Goal: Transaction & Acquisition: Purchase product/service

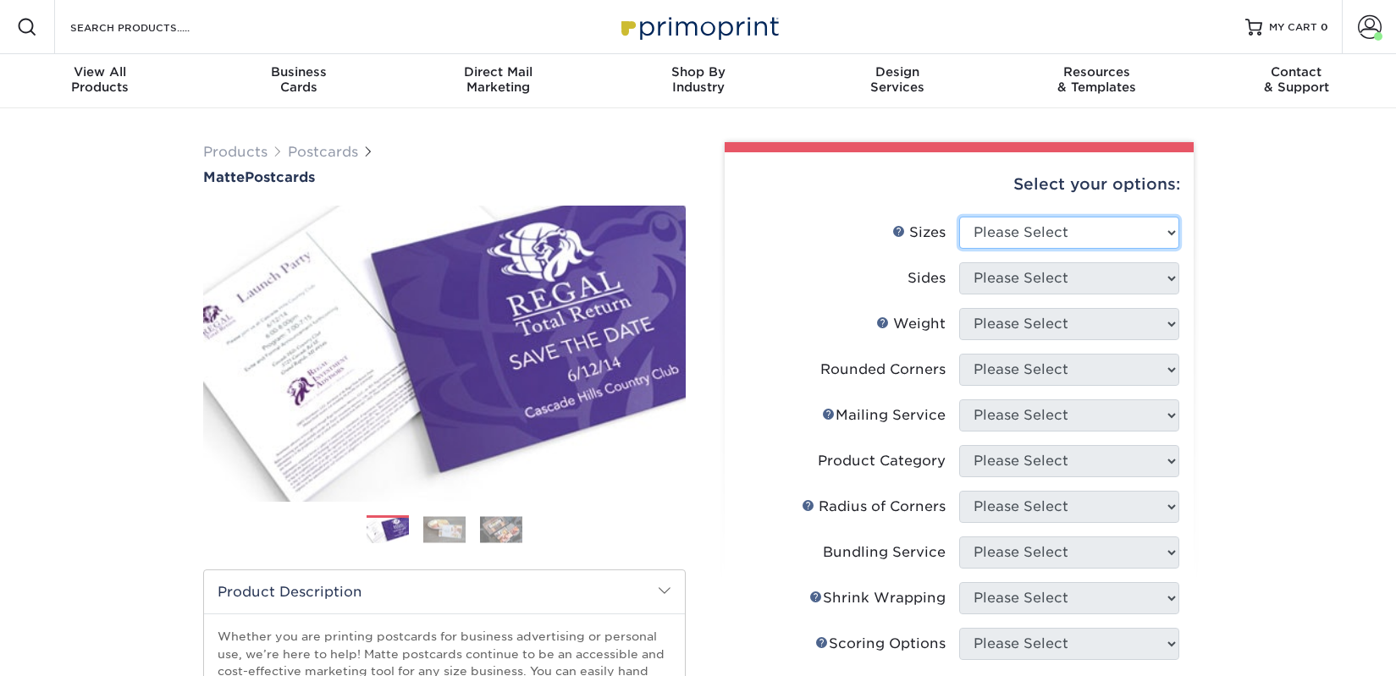
click at [1049, 229] on select "Please Select 1.5" x 7" 2" x 4" 2" x 6" 2" x 7" 2" x 8" 2.12" x 5.5" 2.125" x 5…" at bounding box center [1069, 233] width 220 height 32
select select "2.00x6.00"
click at [959, 217] on select "Please Select 1.5" x 7" 2" x 4" 2" x 6" 2" x 7" 2" x 8" 2.12" x 5.5" 2.125" x 5…" at bounding box center [1069, 233] width 220 height 32
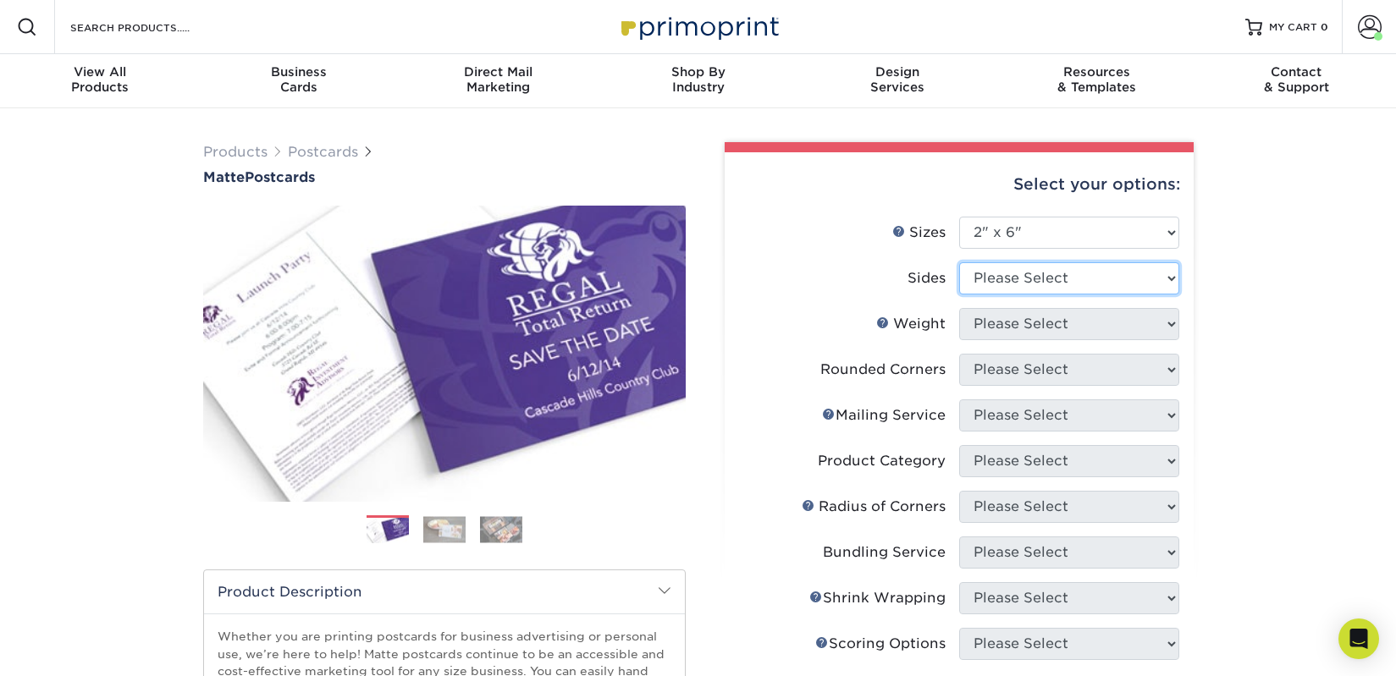
click at [1011, 274] on select "Please Select Print Both Sides Print Front Only" at bounding box center [1069, 278] width 220 height 32
select select "13abbda7-1d64-4f25-8bb2-c179b224825d"
click at [959, 262] on select "Please Select Print Both Sides Print Front Only" at bounding box center [1069, 278] width 220 height 32
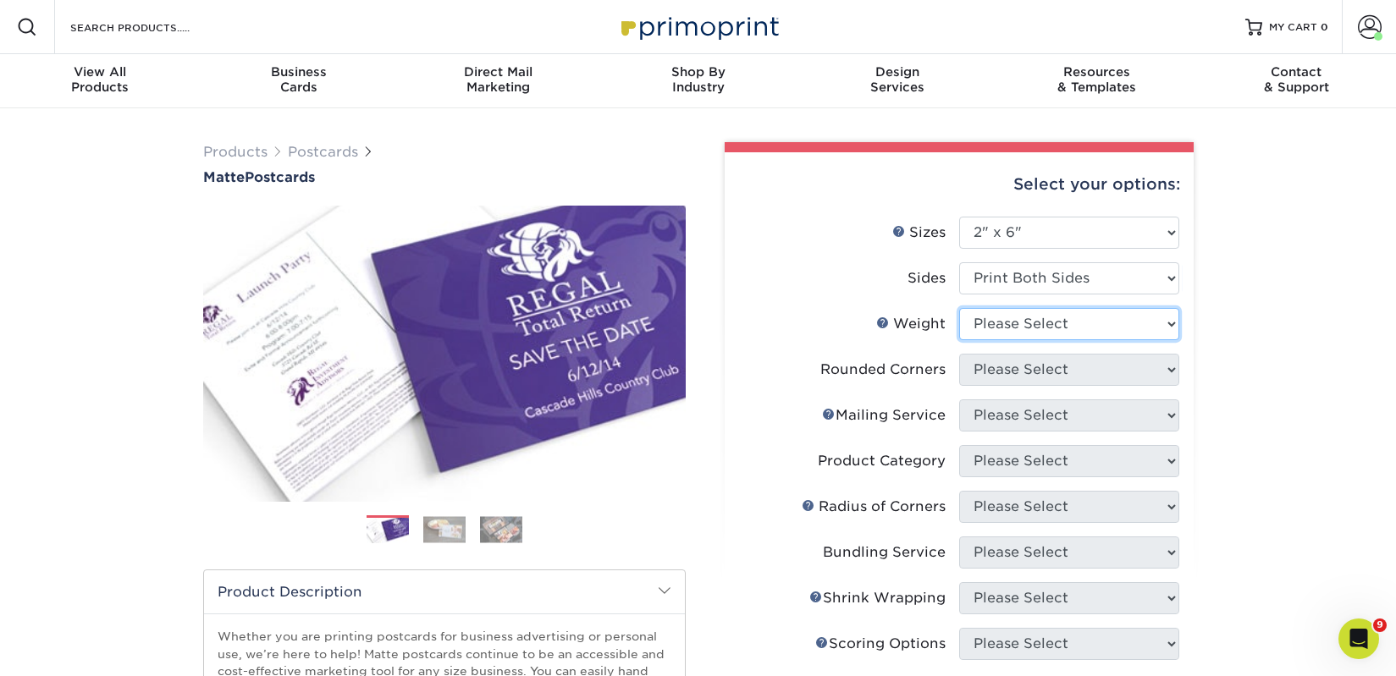
click at [1018, 319] on select "Please Select 14PT 16PT" at bounding box center [1069, 324] width 220 height 32
select select "14PT"
click at [959, 308] on select "Please Select 14PT 16PT" at bounding box center [1069, 324] width 220 height 32
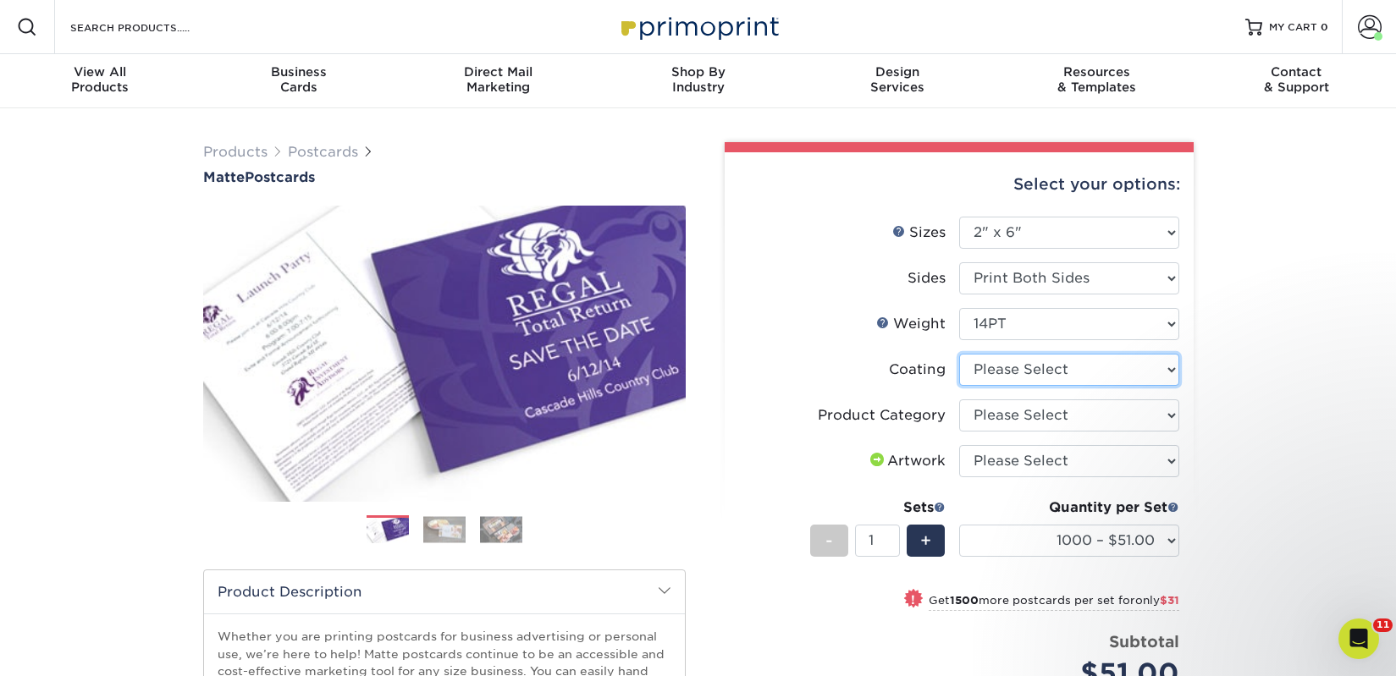
click at [1019, 373] on select at bounding box center [1069, 370] width 220 height 32
select select "121bb7b5-3b4d-429f-bd8d-bbf80e953313"
click at [959, 354] on select at bounding box center [1069, 370] width 220 height 32
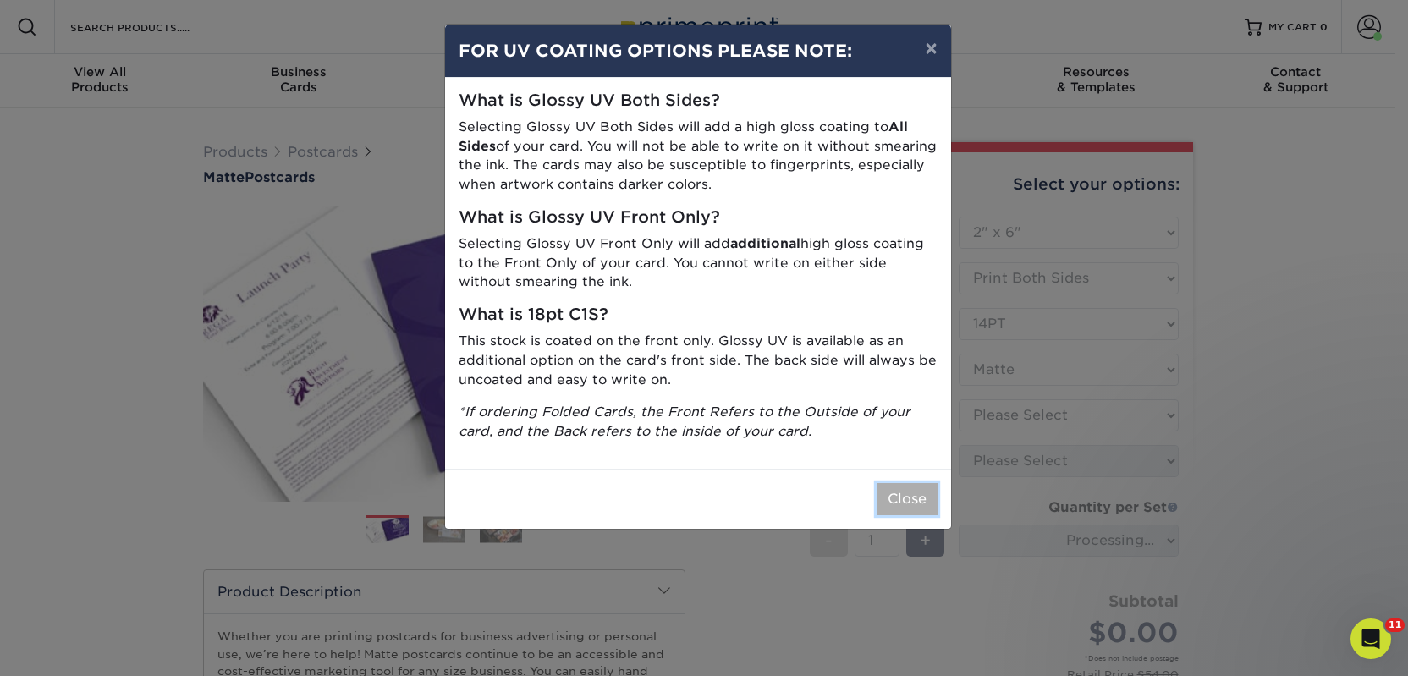
click at [935, 490] on button "Close" at bounding box center [907, 499] width 61 height 32
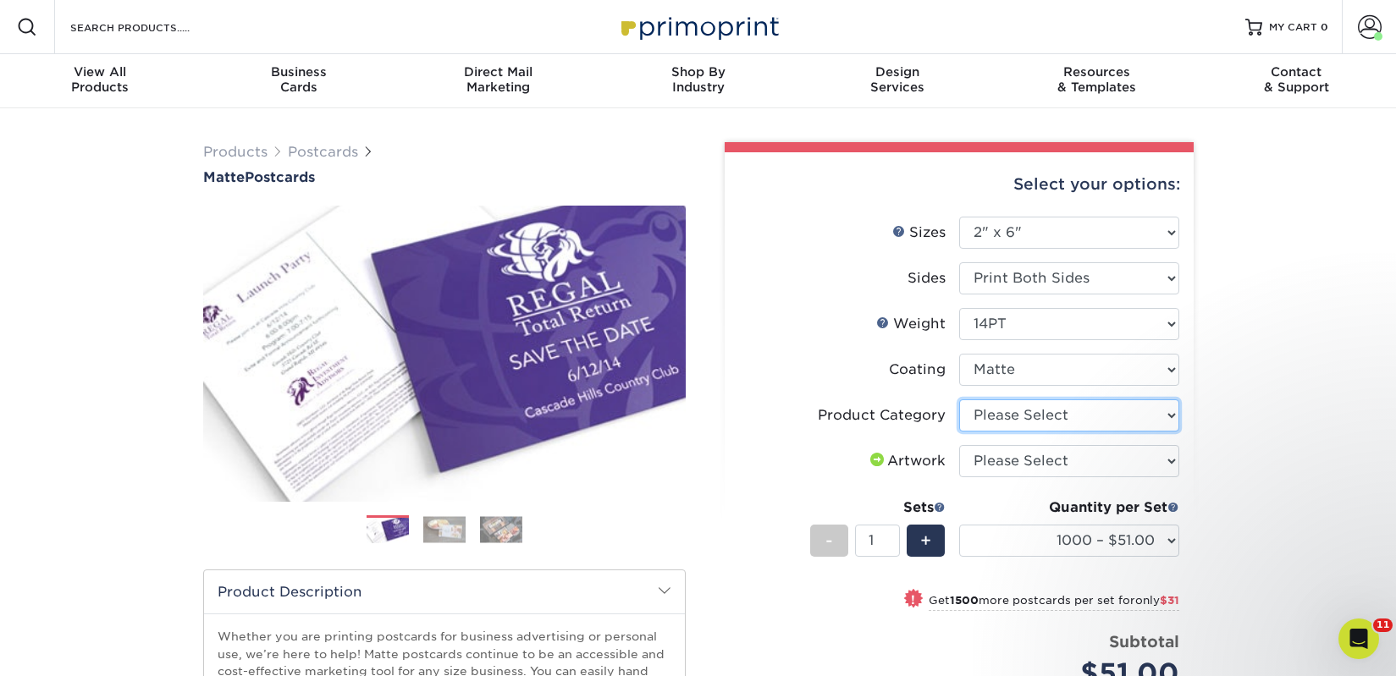
click at [1036, 415] on select "Please Select Postcards" at bounding box center [1069, 415] width 220 height 32
select select "9b7272e0-d6c8-4c3c-8e97-d3a1bcdab858"
click at [959, 399] on select "Please Select Postcards" at bounding box center [1069, 415] width 220 height 32
click at [1033, 457] on select "Please Select I will upload files I need a design - $150" at bounding box center [1069, 461] width 220 height 32
select select "upload"
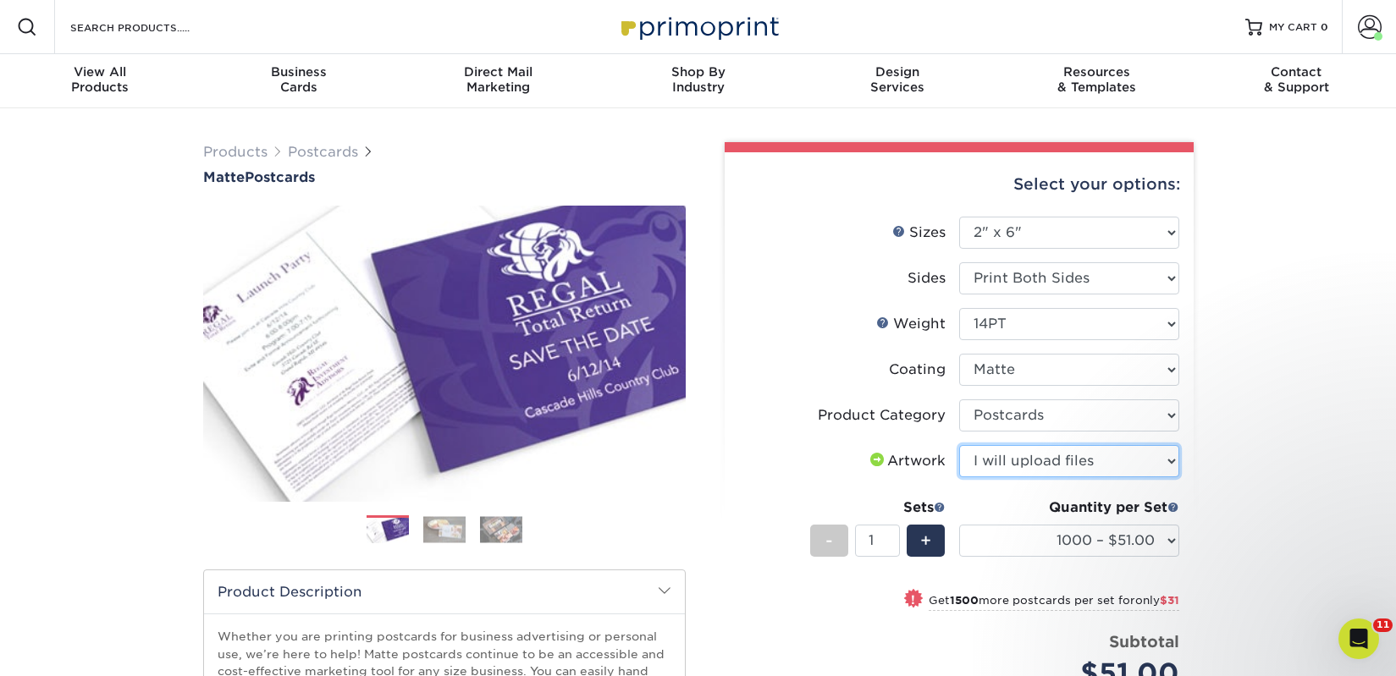
click at [959, 445] on select "Please Select I will upload files I need a design - $150" at bounding box center [1069, 461] width 220 height 32
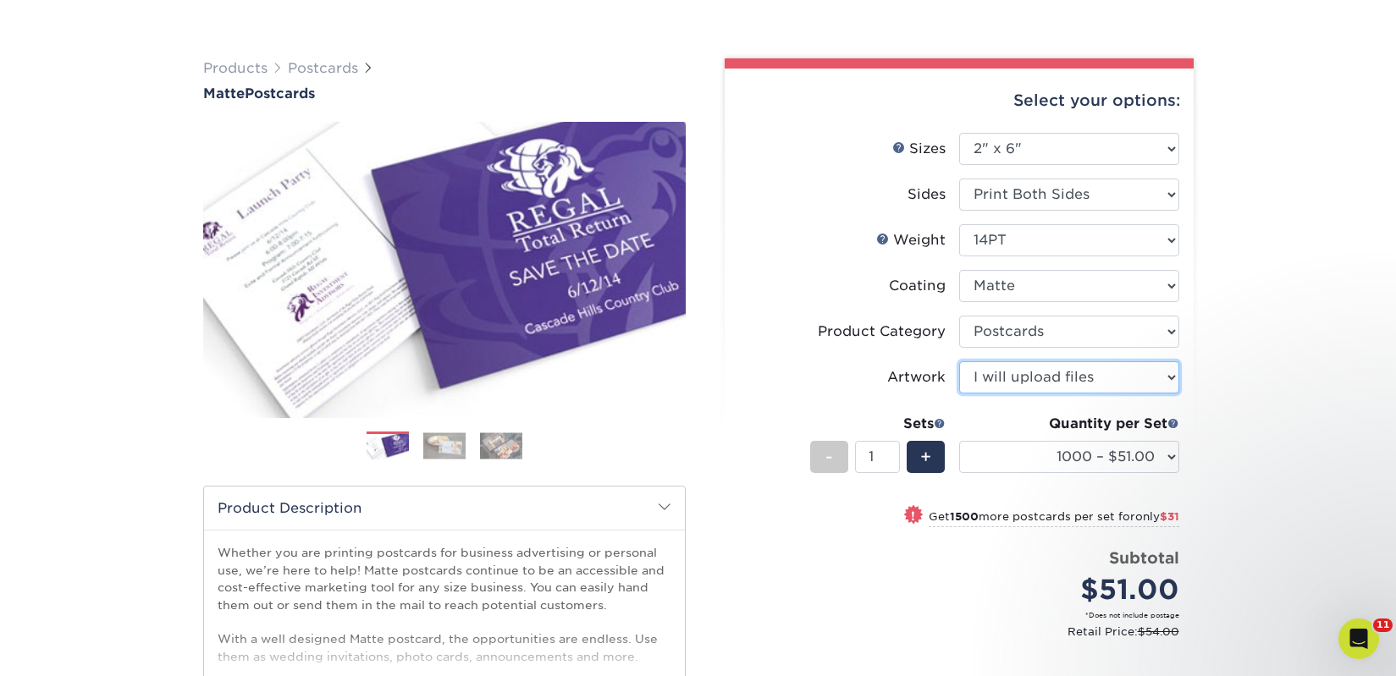
scroll to position [112, 0]
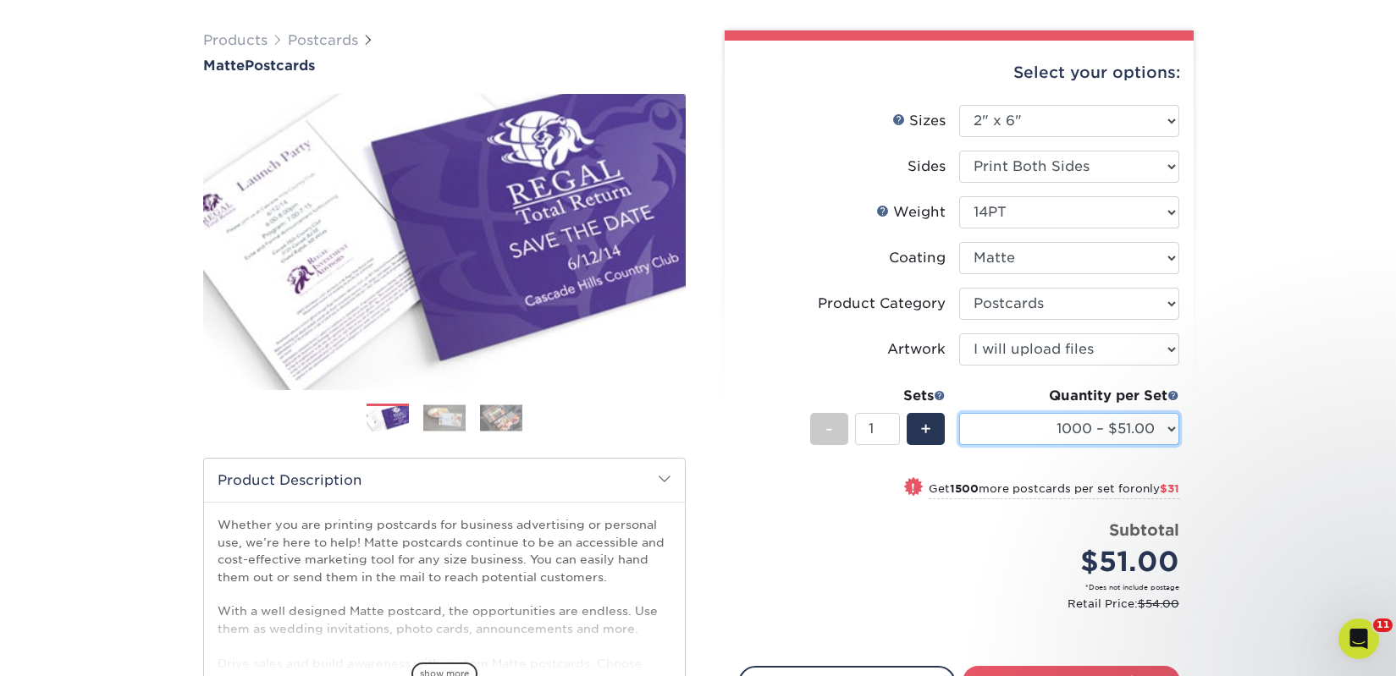
click at [1064, 425] on select "1000 – $51.00 2500 – $82.00 5000 – $123.00 10000 – $234.00 15000 – $344.00 2000…" at bounding box center [1069, 429] width 220 height 32
select select "10000 – $234.00"
click at [959, 413] on select "1000 – $51.00 2500 – $82.00 5000 – $123.00 10000 – $234.00 15000 – $344.00 2000…" at bounding box center [1069, 429] width 220 height 32
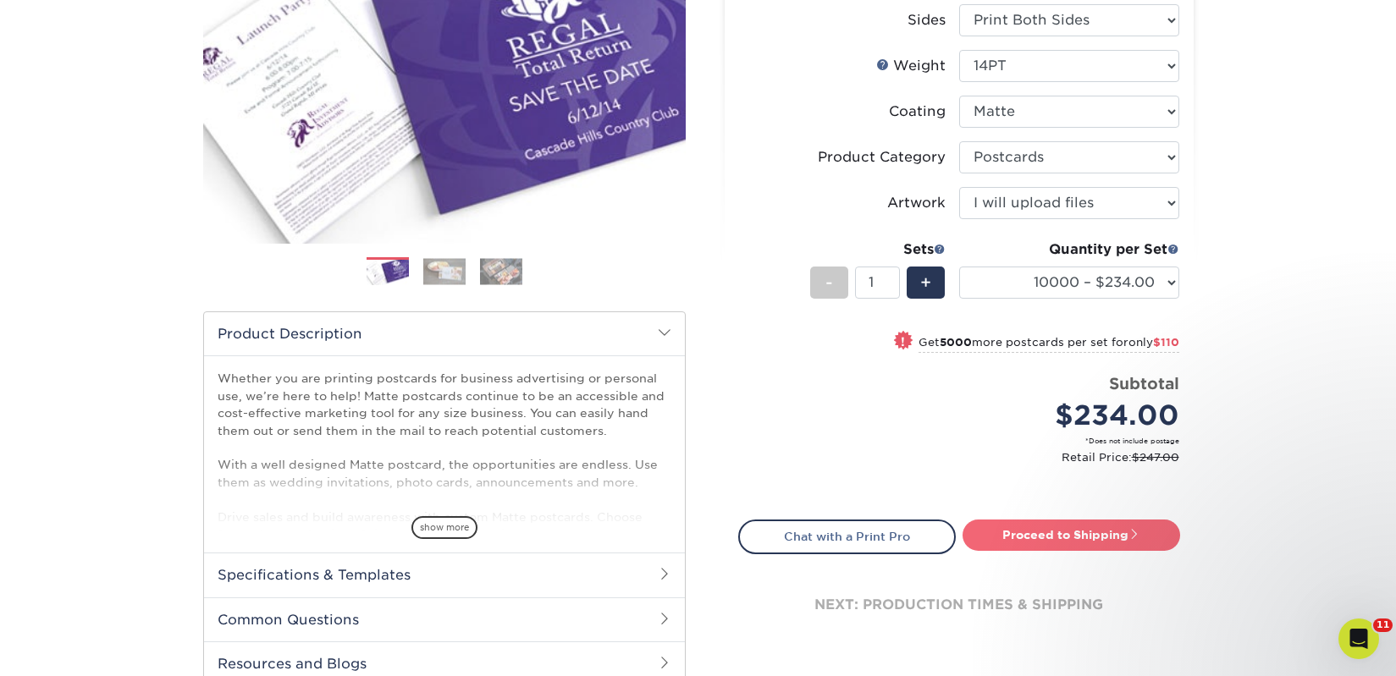
click at [1021, 536] on link "Proceed to Shipping" at bounding box center [1071, 535] width 218 height 30
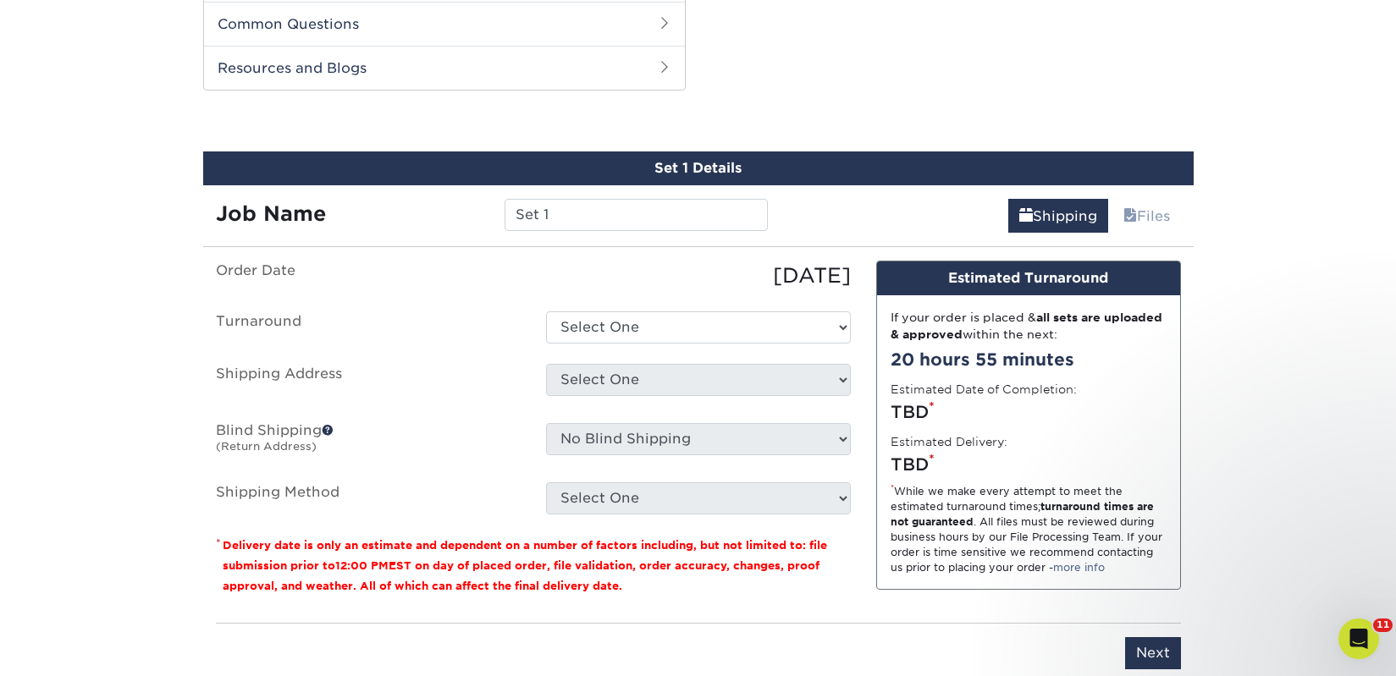
scroll to position [862, 0]
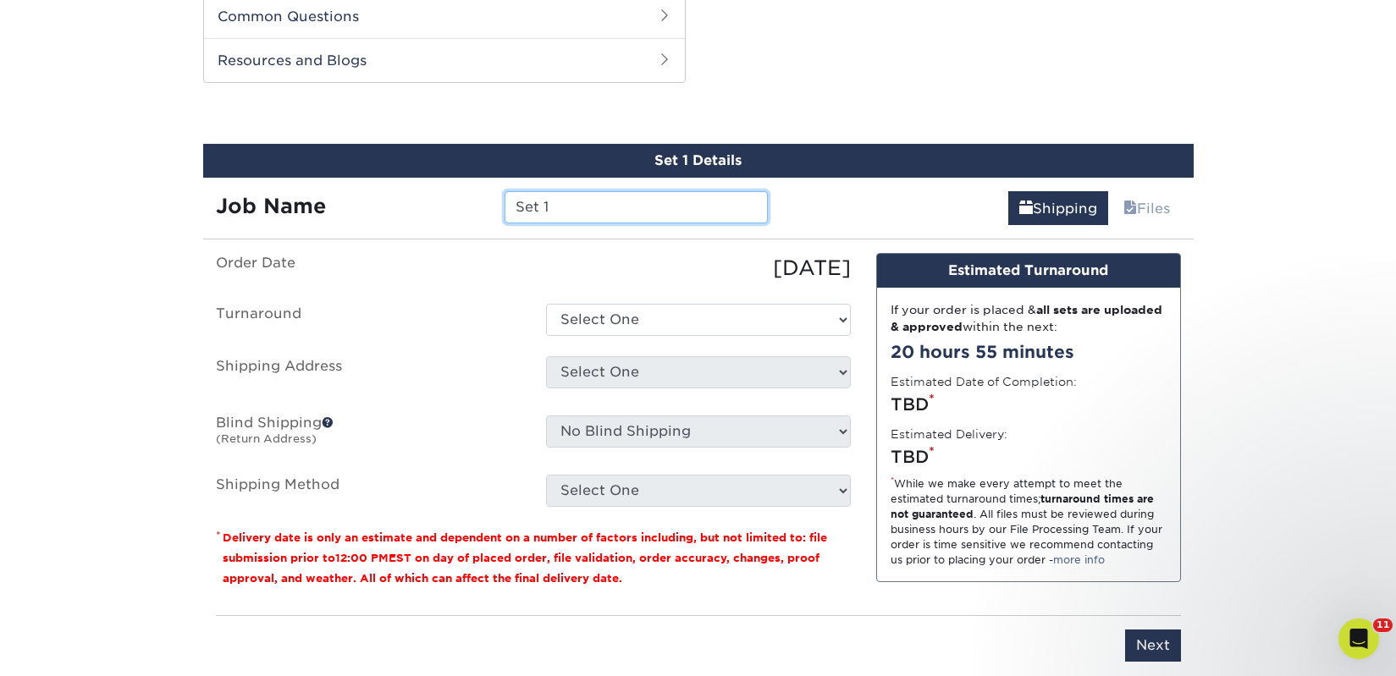
click at [570, 210] on input "Set 1" at bounding box center [635, 207] width 263 height 32
paste input "Rough Draft Bar and Books"
type input "Rough Draft Bar and Books"
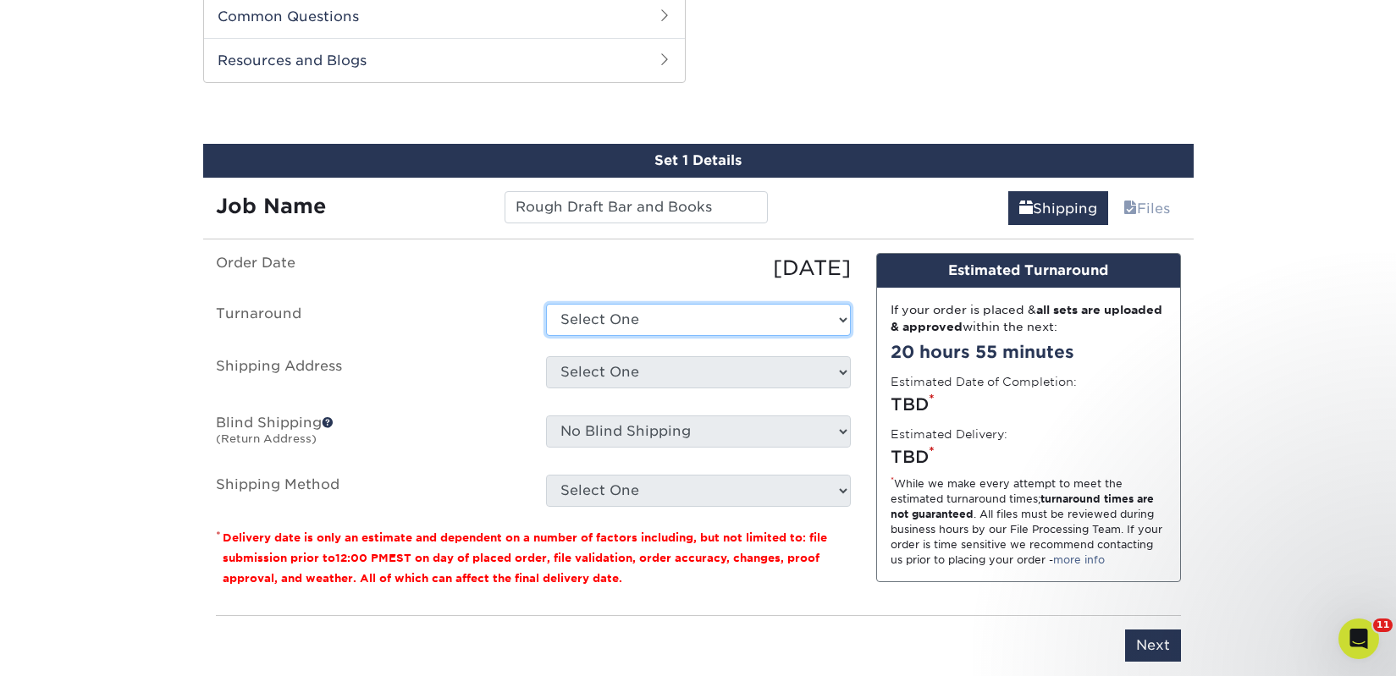
click at [609, 318] on select "Select One 2-4 Business Days 2 Day Next Business Day" at bounding box center [698, 320] width 305 height 32
select select "ec42ffe5-ebcc-45e1-9ee7-bced27445271"
click at [546, 304] on select "Select One 2-4 Business Days 2 Day Next Business Day" at bounding box center [698, 320] width 305 height 32
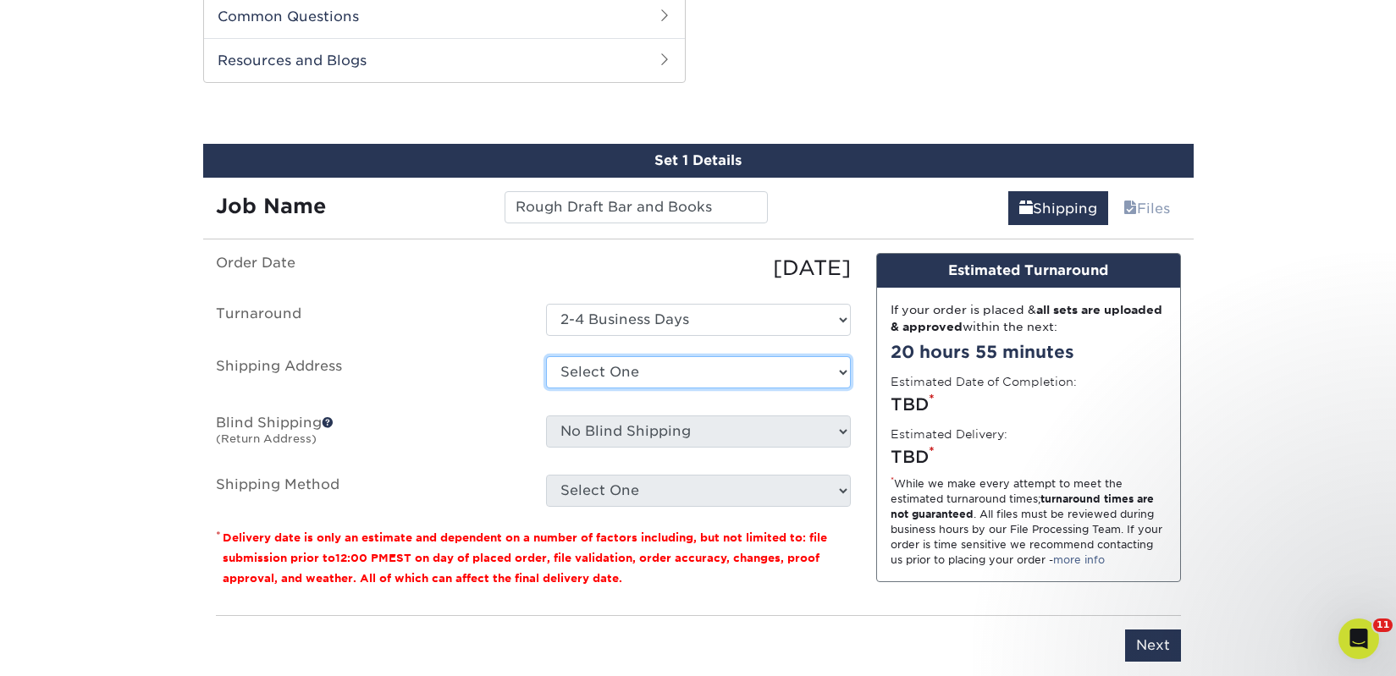
click at [620, 366] on select "Select One 2nd Floor Convention Center A Better Today Books & Boutique A Good B…" at bounding box center [698, 372] width 305 height 32
select select "280824"
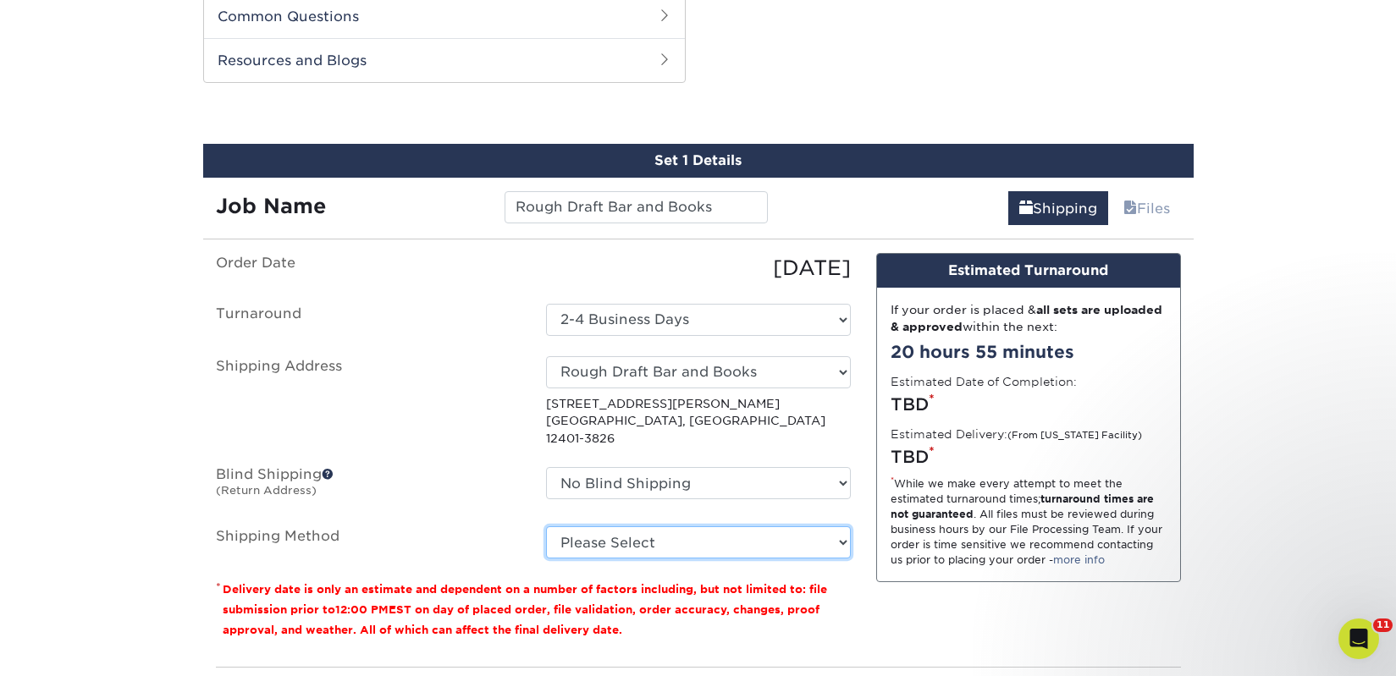
click at [639, 526] on select "Please Select Ground Shipping (+$46.49) 3 Day Shipping Service (+$64.01) 2 Day …" at bounding box center [698, 542] width 305 height 32
select select "03"
click at [546, 526] on select "Please Select Ground Shipping (+$46.49) 3 Day Shipping Service (+$64.01) 2 Day …" at bounding box center [698, 542] width 305 height 32
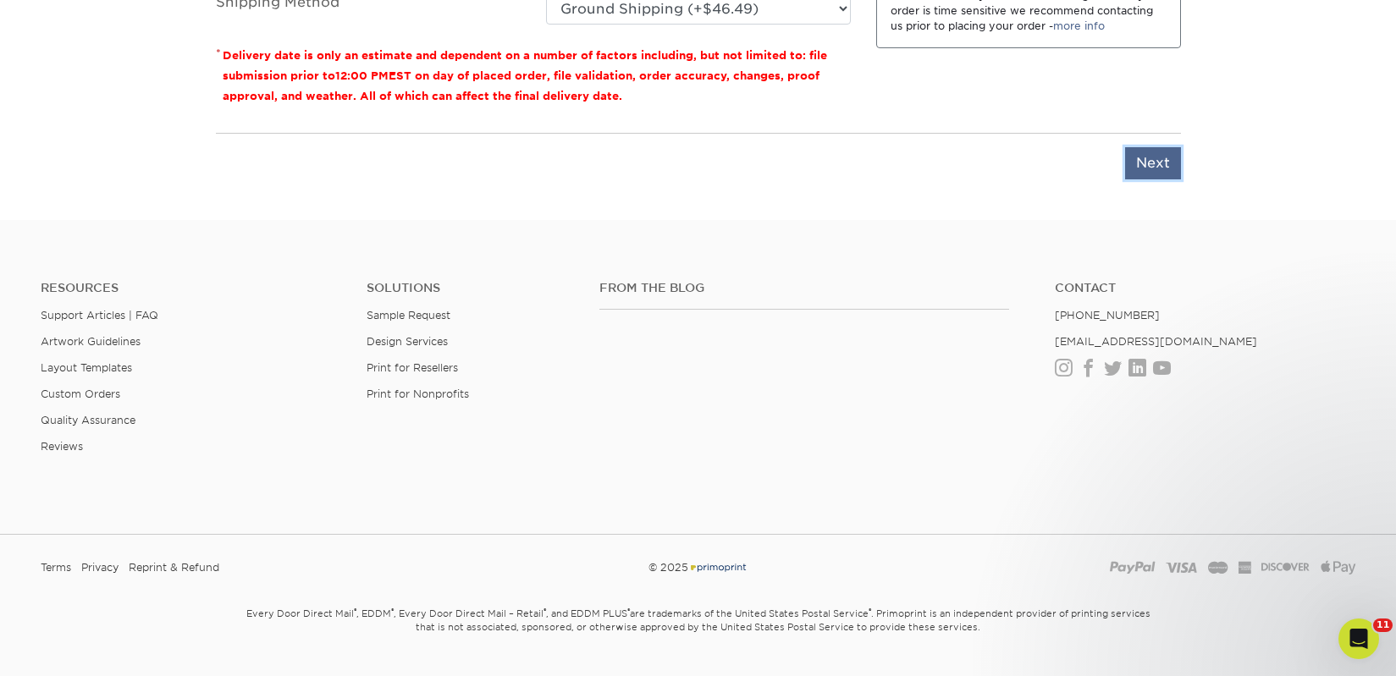
click at [1139, 147] on input "Next" at bounding box center [1153, 163] width 56 height 32
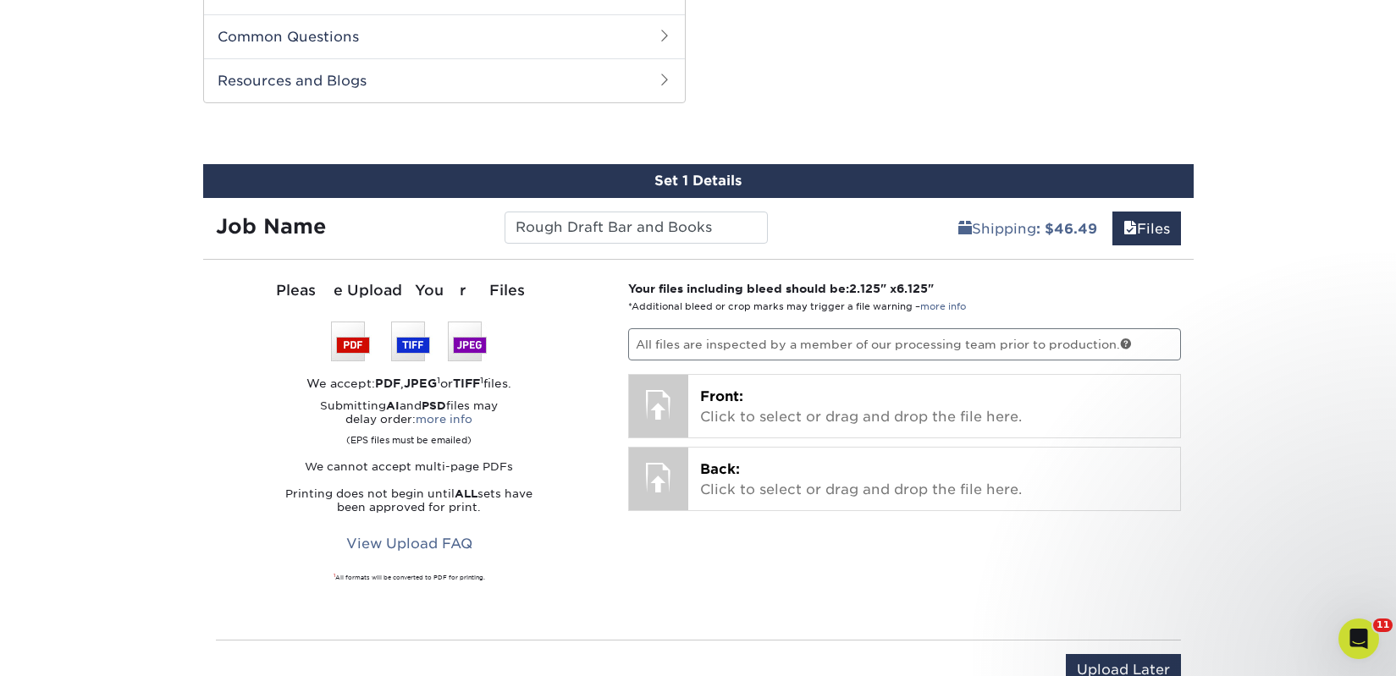
scroll to position [840, 0]
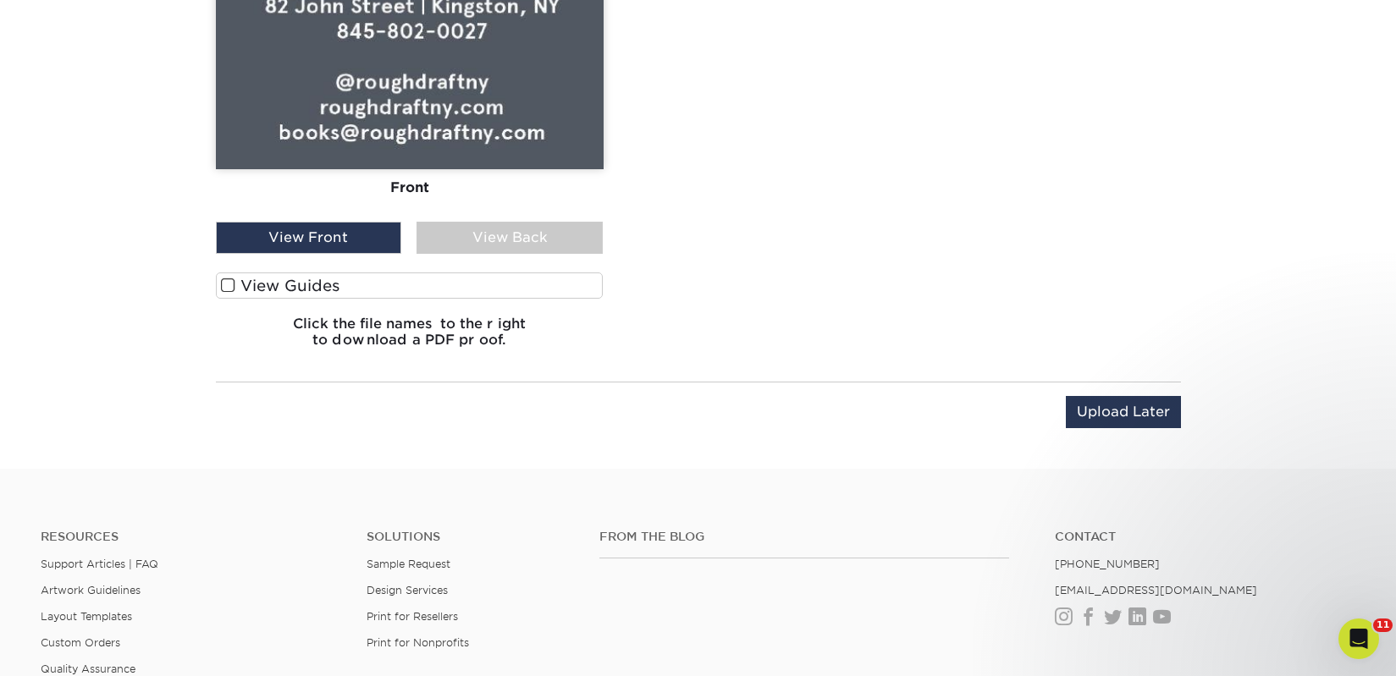
click at [355, 278] on label "View Guides" at bounding box center [410, 286] width 388 height 26
click at [0, 0] on input "View Guides" at bounding box center [0, 0] width 0 height 0
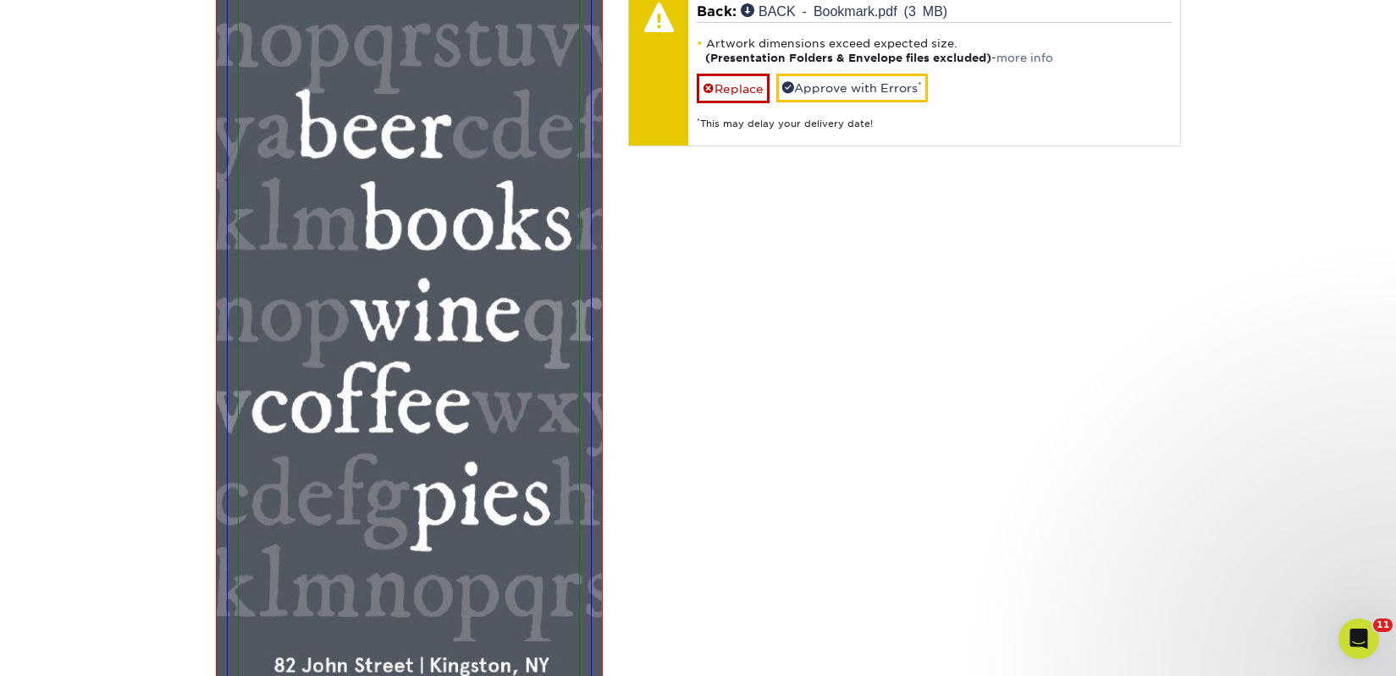
scroll to position [1084, 0]
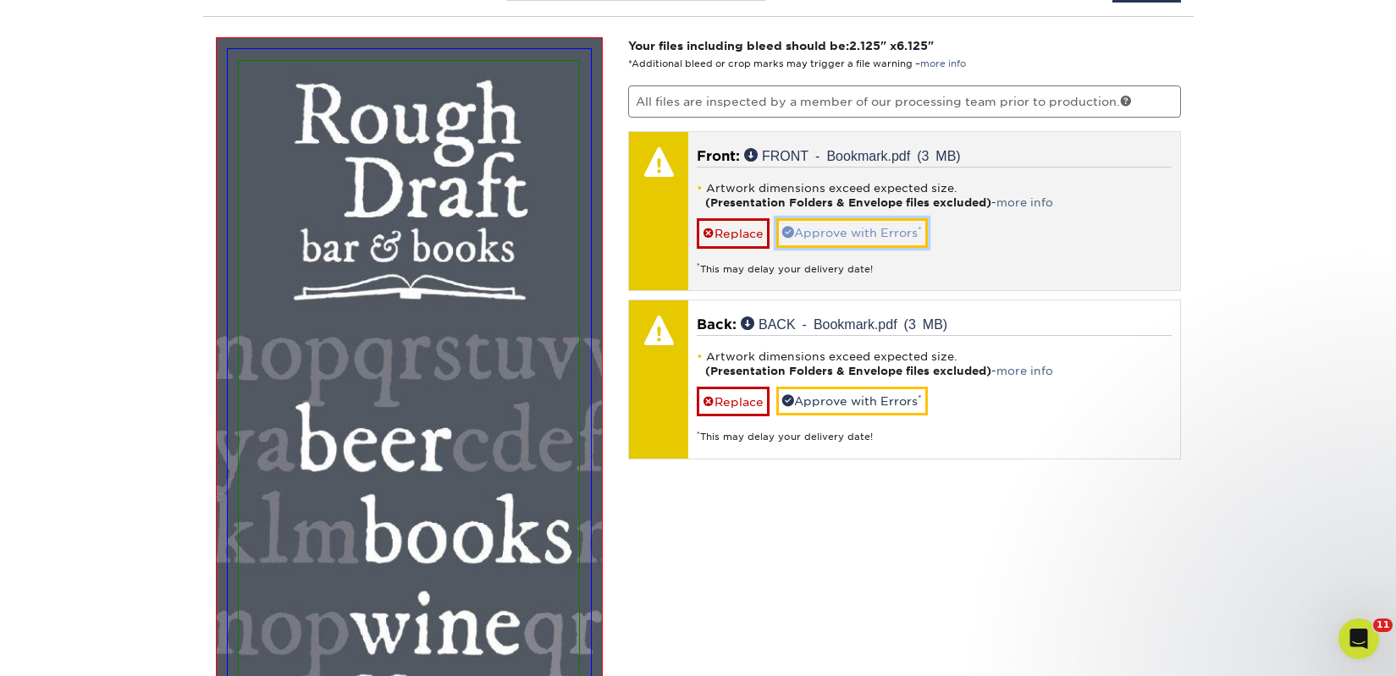
click at [818, 232] on link "Approve with Errors *" at bounding box center [852, 232] width 152 height 29
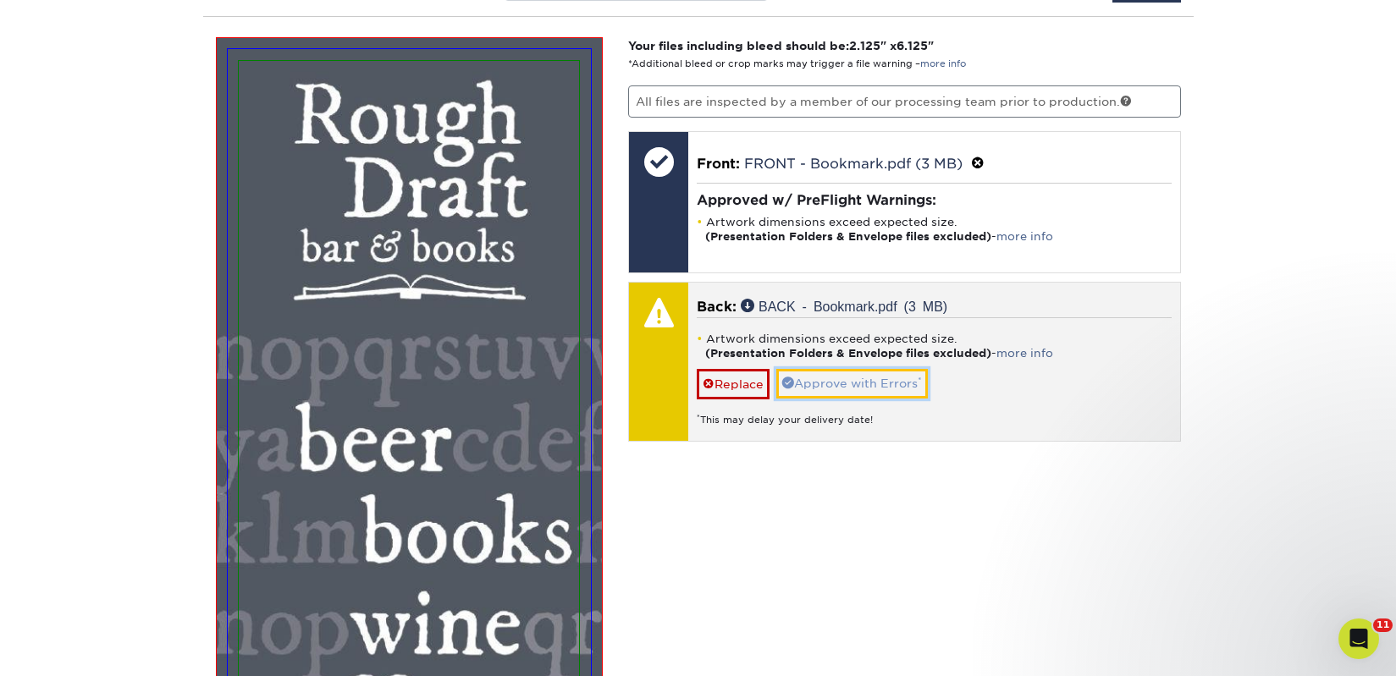
click at [822, 394] on link "Approve with Errors *" at bounding box center [852, 383] width 152 height 29
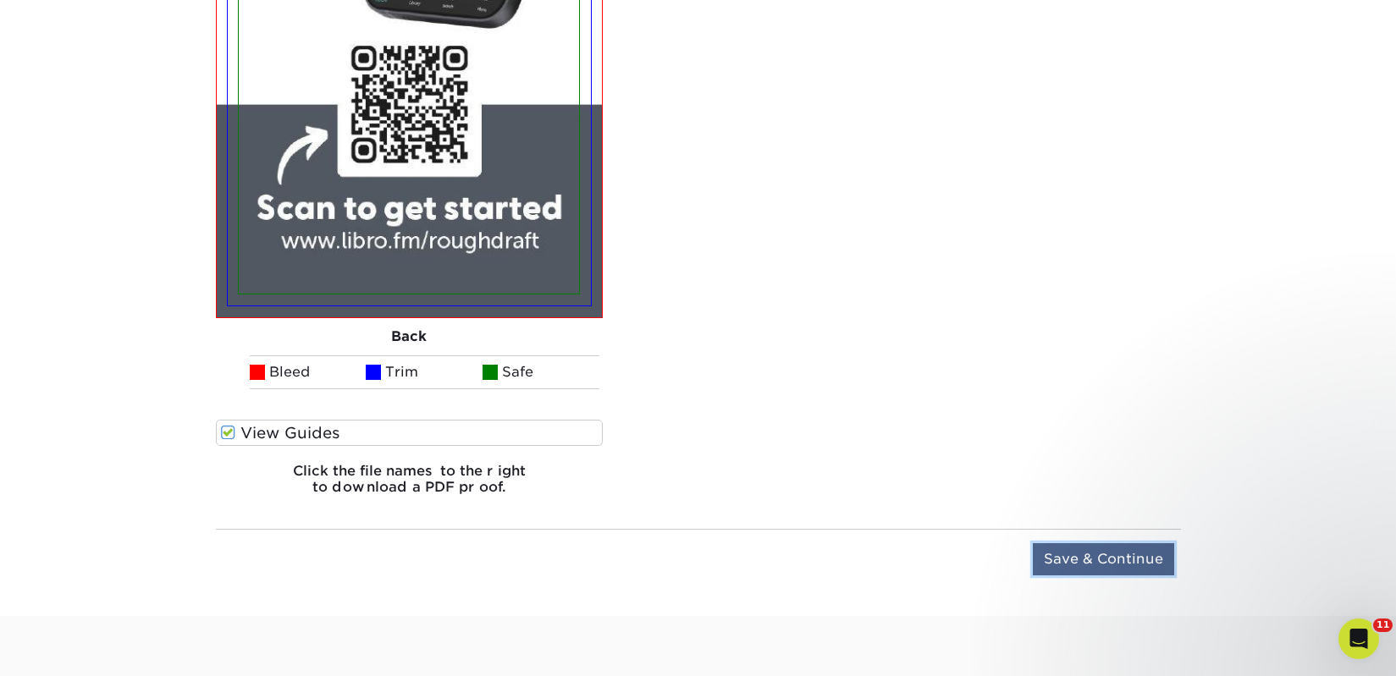
click at [1075, 555] on input "Save & Continue" at bounding box center [1103, 559] width 141 height 32
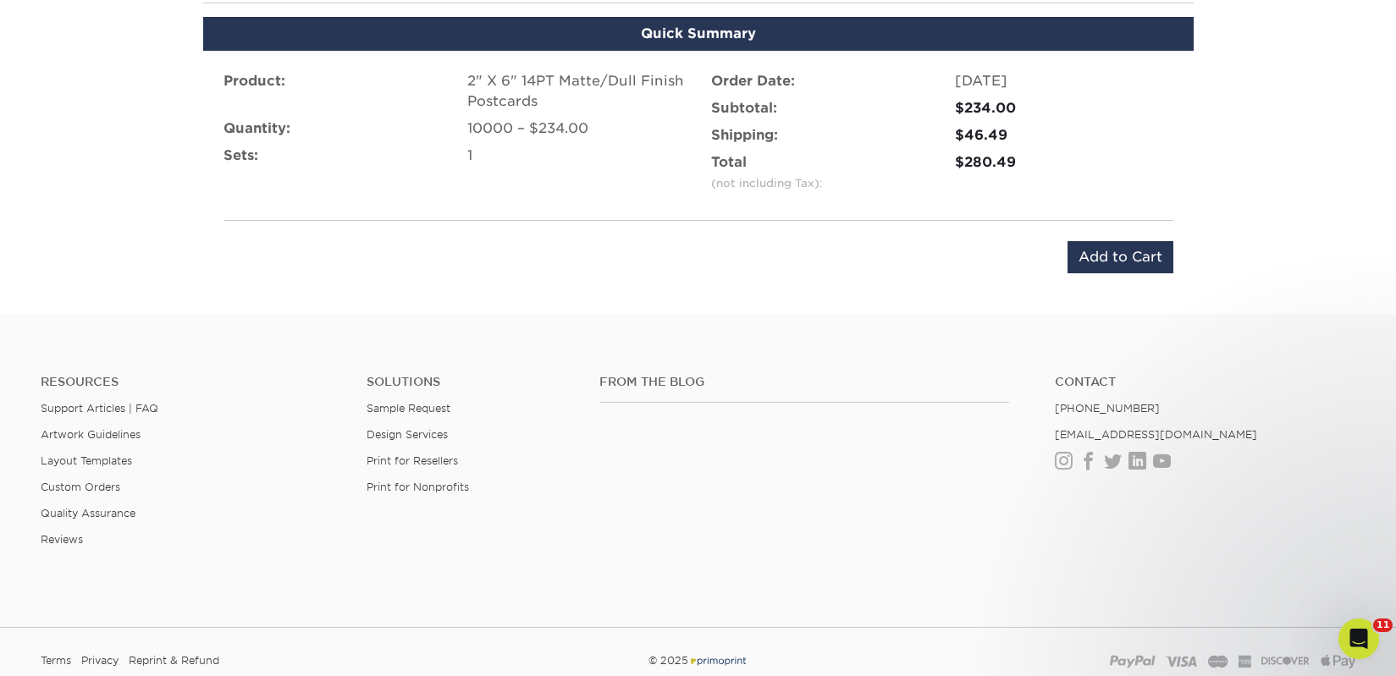
scroll to position [881, 0]
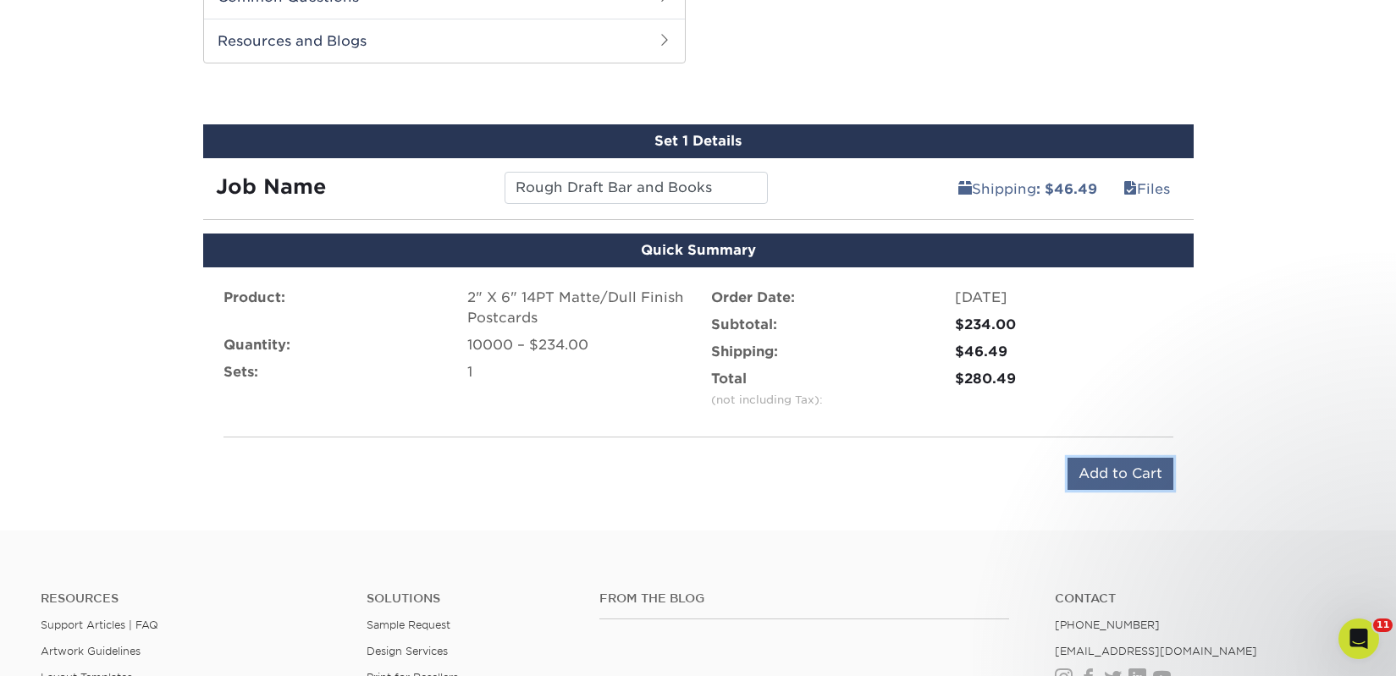
click at [1105, 479] on input "Add to Cart" at bounding box center [1120, 474] width 106 height 32
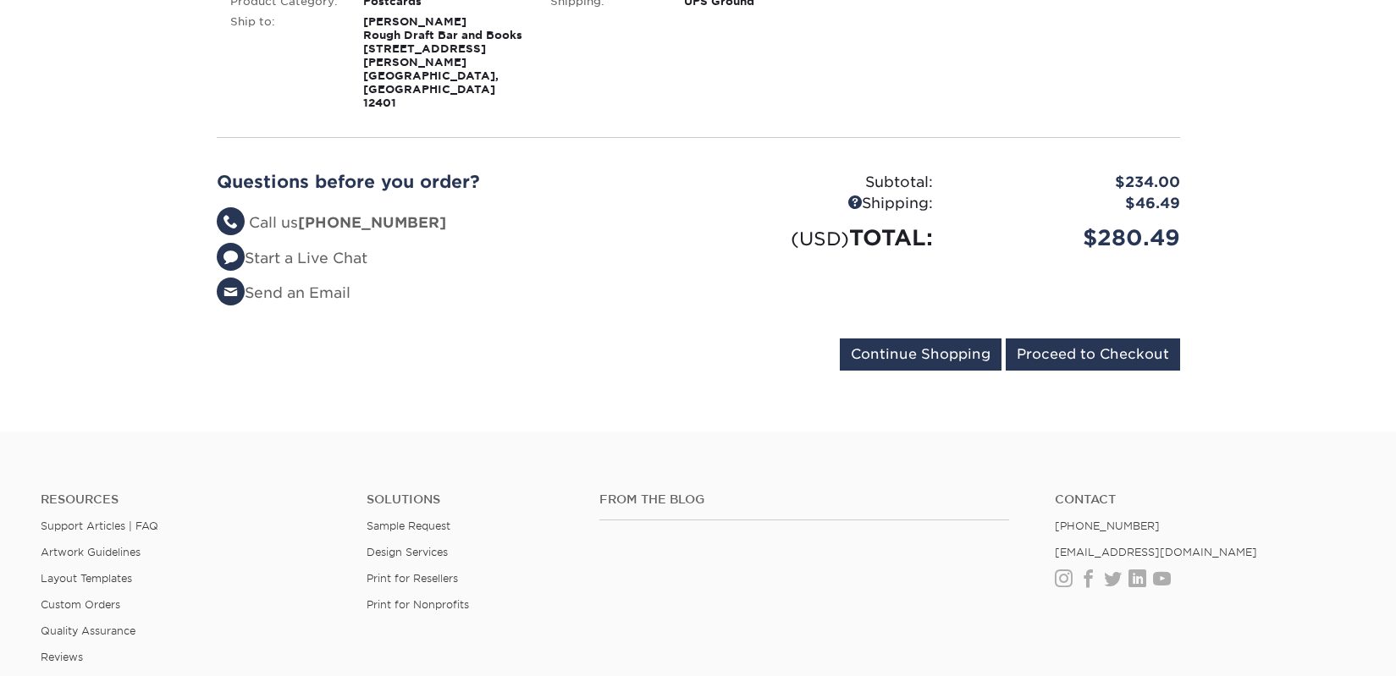
scroll to position [377, 0]
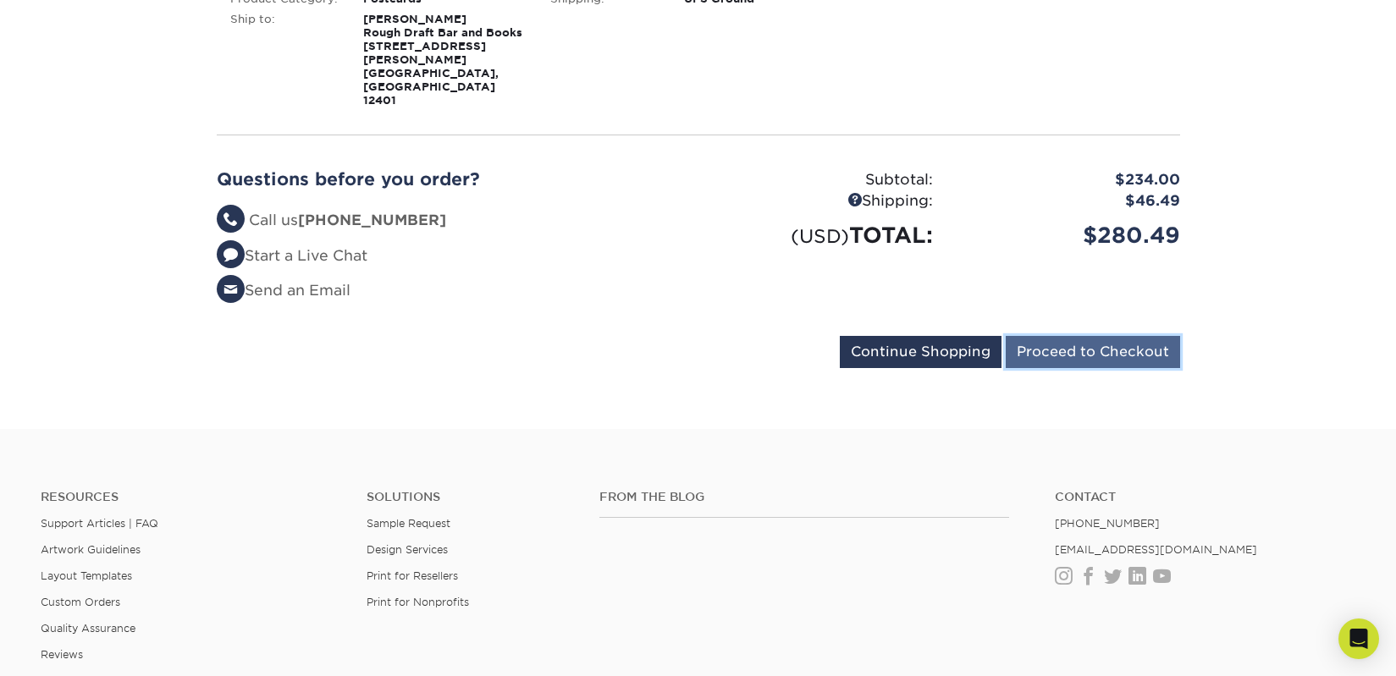
click at [1022, 336] on input "Proceed to Checkout" at bounding box center [1092, 352] width 174 height 32
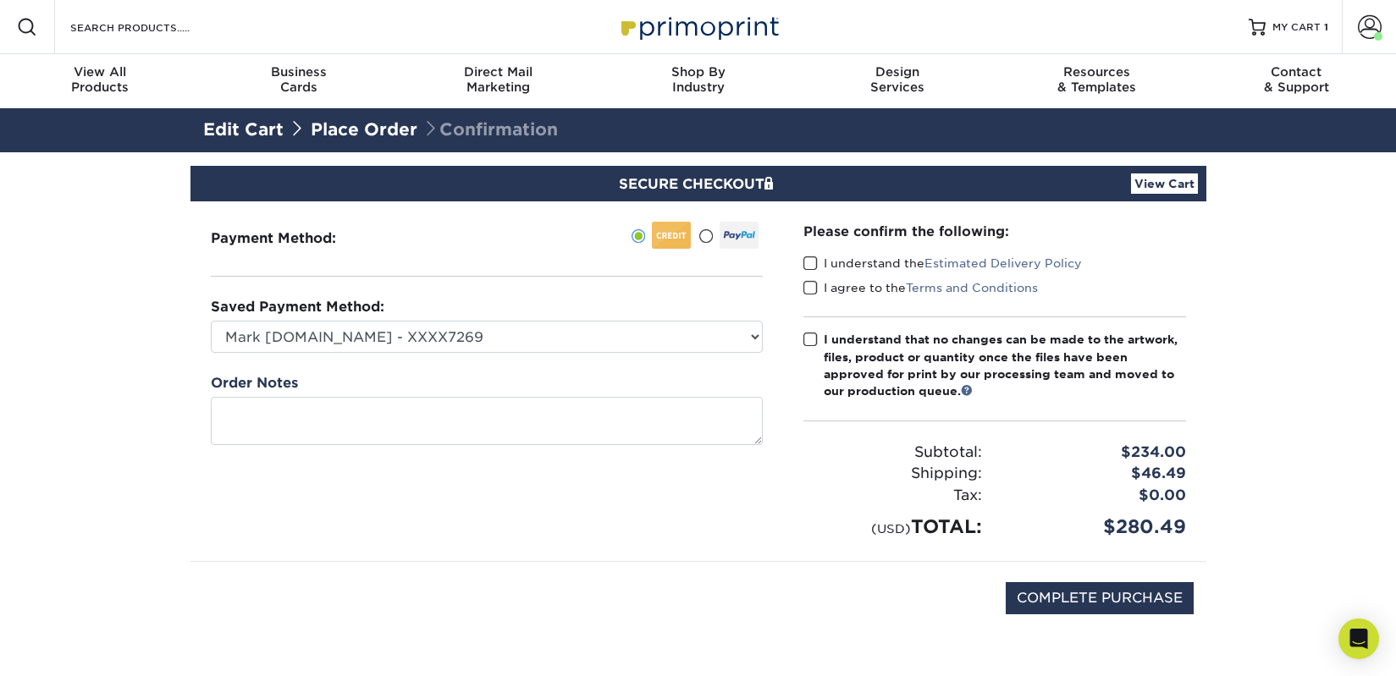
click at [810, 256] on span at bounding box center [810, 264] width 14 height 16
click at [0, 0] on input "I understand the Estimated Delivery Policy" at bounding box center [0, 0] width 0 height 0
drag, startPoint x: 817, startPoint y: 279, endPoint x: 824, endPoint y: 311, distance: 32.0
click at [818, 282] on label "I agree to the Terms and Conditions" at bounding box center [920, 287] width 234 height 17
click at [0, 0] on input "I agree to the Terms and Conditions" at bounding box center [0, 0] width 0 height 0
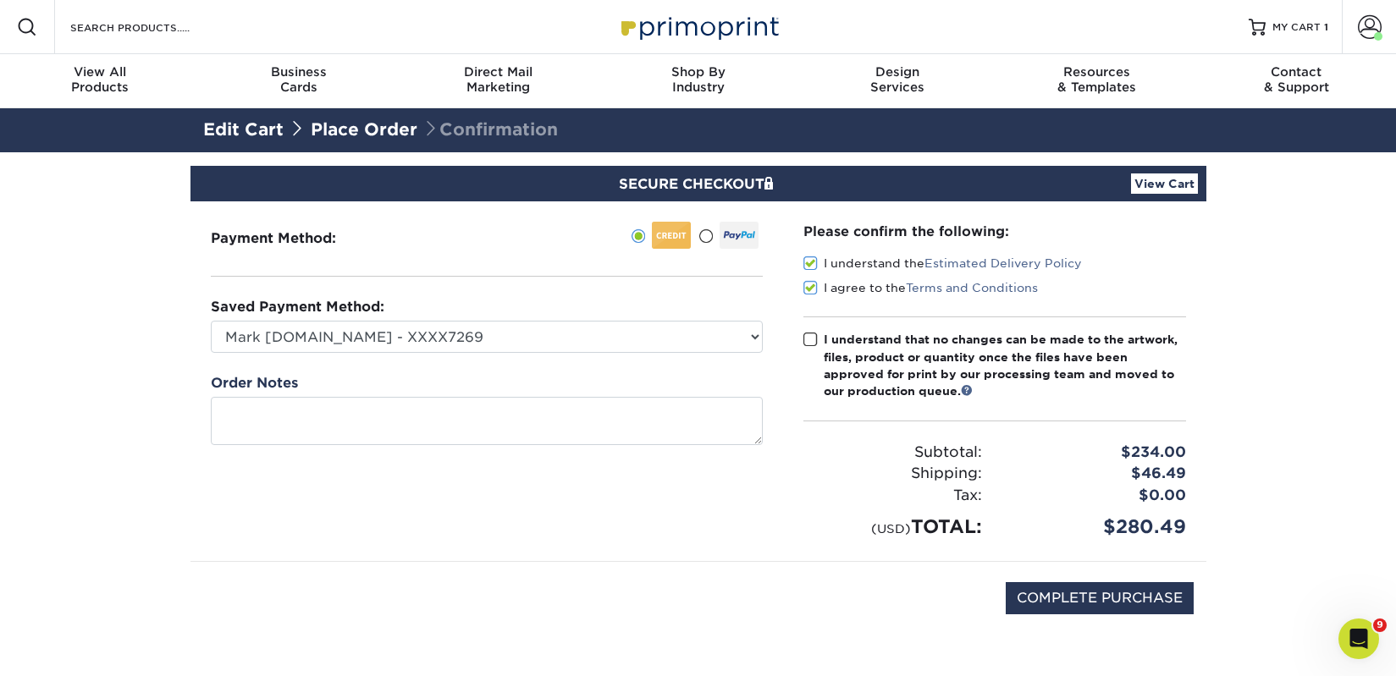
click at [844, 350] on div "I understand that no changes can be made to the artwork, files, product or quan…" at bounding box center [1005, 365] width 362 height 69
click at [0, 0] on input "I understand that no changes can be made to the artwork, files, product or quan…" at bounding box center [0, 0] width 0 height 0
click at [1027, 606] on input "COMPLETE PURCHASE" at bounding box center [1099, 598] width 188 height 32
type input "PROCESSING, PLEASE WAIT..."
